Goal: Transaction & Acquisition: Purchase product/service

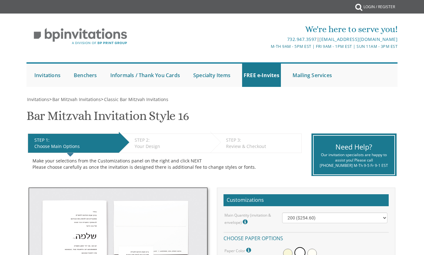
select select "200"
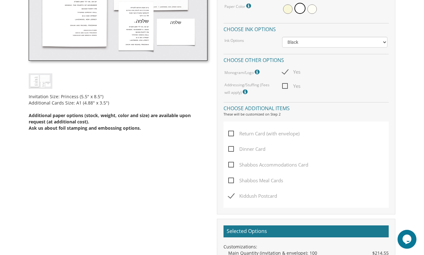
scroll to position [243, 0]
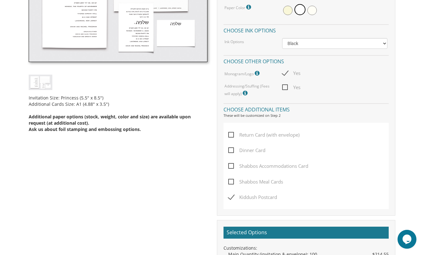
click at [232, 151] on span "Dinner Card" at bounding box center [246, 150] width 37 height 8
click at [232, 151] on input "Dinner Card" at bounding box center [230, 150] width 4 height 4
checkbox input "true"
click at [317, 163] on div "Shabbos Accommodations Card" at bounding box center [305, 170] width 155 height 16
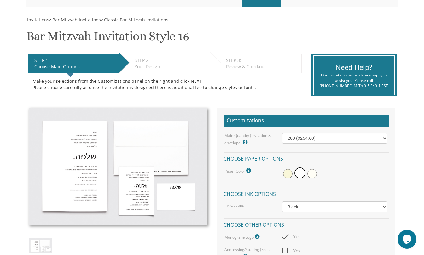
scroll to position [0, 0]
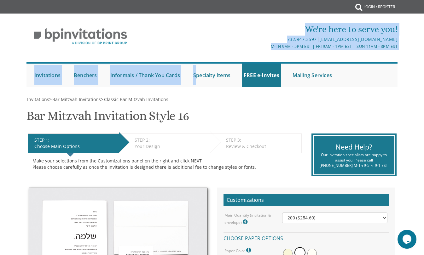
drag, startPoint x: 223, startPoint y: 77, endPoint x: 194, endPoint y: 81, distance: 29.9
click at [194, 81] on div "We're here to serve you! 732.947.3597 | [EMAIL_ADDRESS][DOMAIN_NAME] M-Th 9am -…" at bounding box center [212, 53] width 424 height 73
click at [249, 90] on div "Submit Invitations Weddings Bar Mitzvah [DEMOGRAPHIC_DATA] Wedding Minis Kiddus…" at bounding box center [212, 74] width 372 height 31
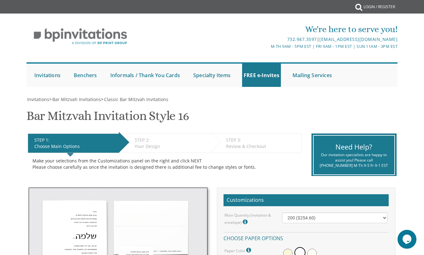
drag, startPoint x: 171, startPoint y: 95, endPoint x: 224, endPoint y: 123, distance: 59.5
click at [152, 75] on link "Informals / Thank You Cards" at bounding box center [145, 75] width 73 height 23
